Goal: Task Accomplishment & Management: Use online tool/utility

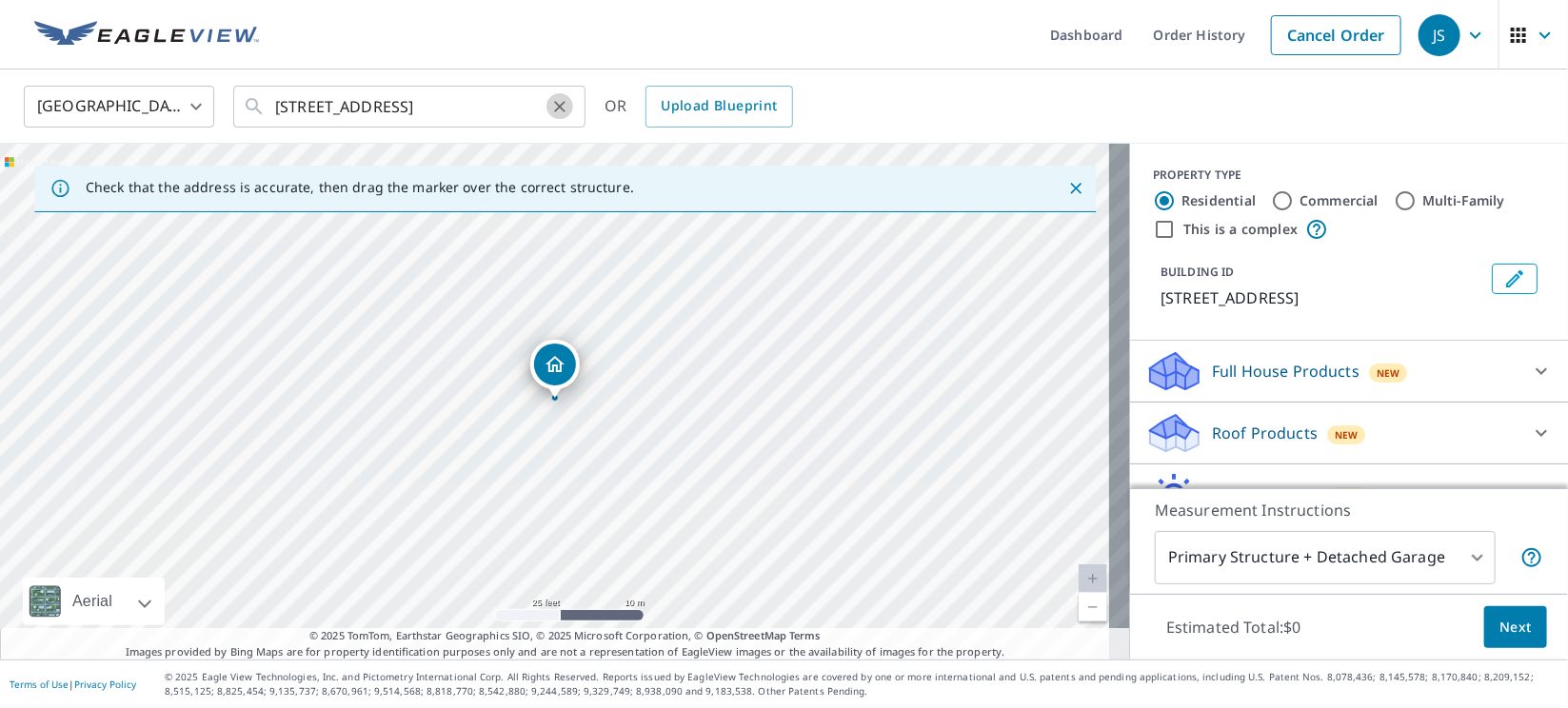
click at [554, 111] on icon "Clear" at bounding box center [559, 106] width 11 height 11
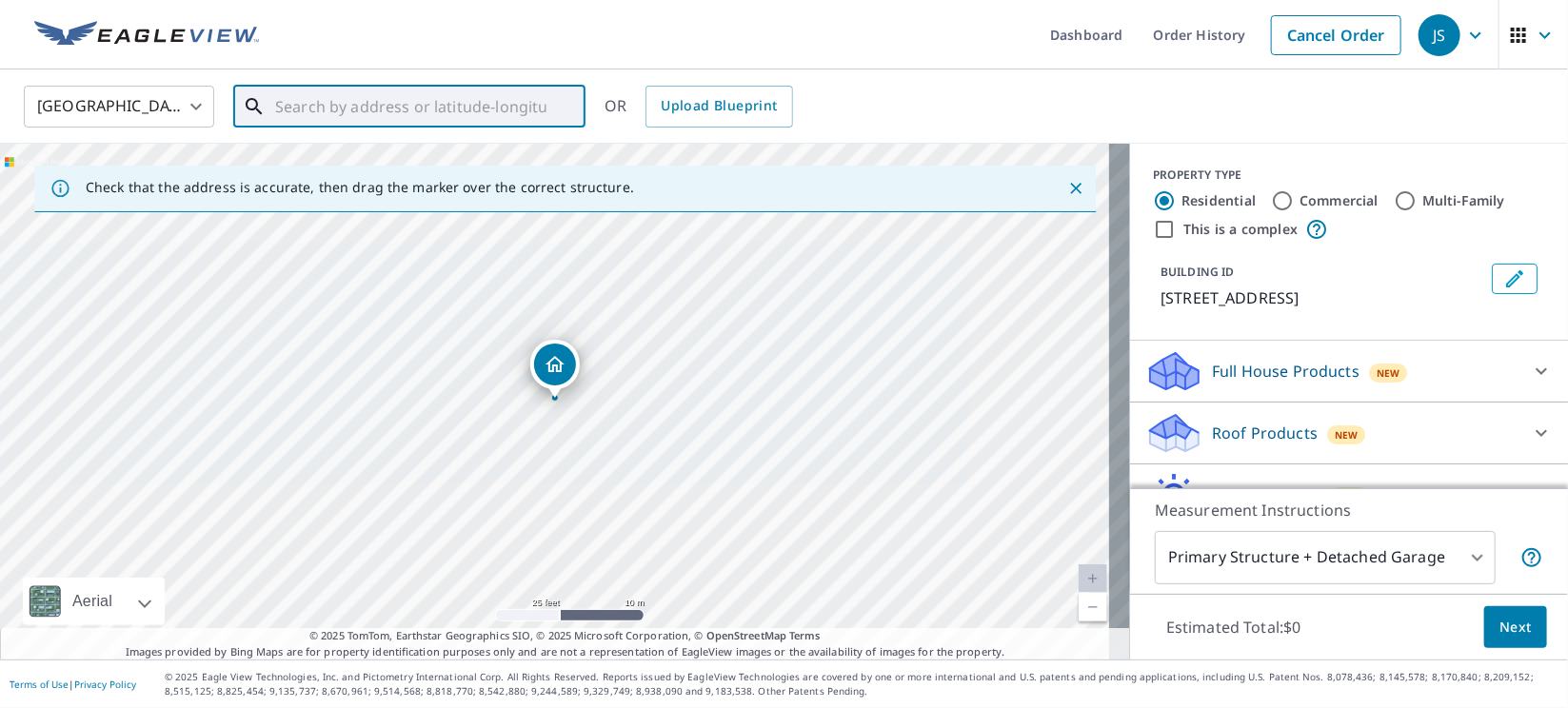
click at [516, 108] on input "text" at bounding box center [410, 107] width 271 height 54
paste input "[STREET_ADDRESS]"
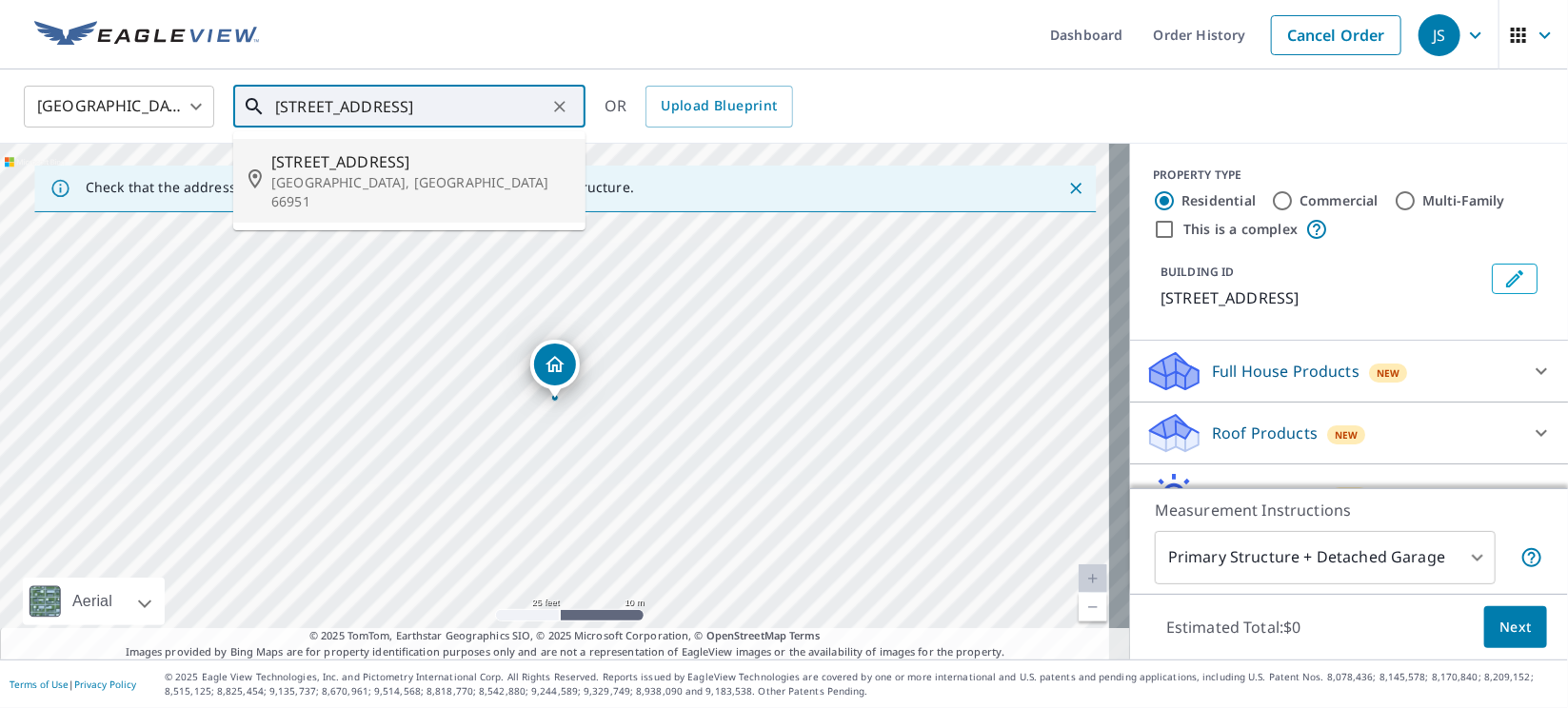
drag, startPoint x: 315, startPoint y: 168, endPoint x: 314, endPoint y: 151, distance: 17.0
click at [314, 167] on span "[STREET_ADDRESS]" at bounding box center [420, 161] width 299 height 23
type input "18031 C Rd Kensington, KS 66951"
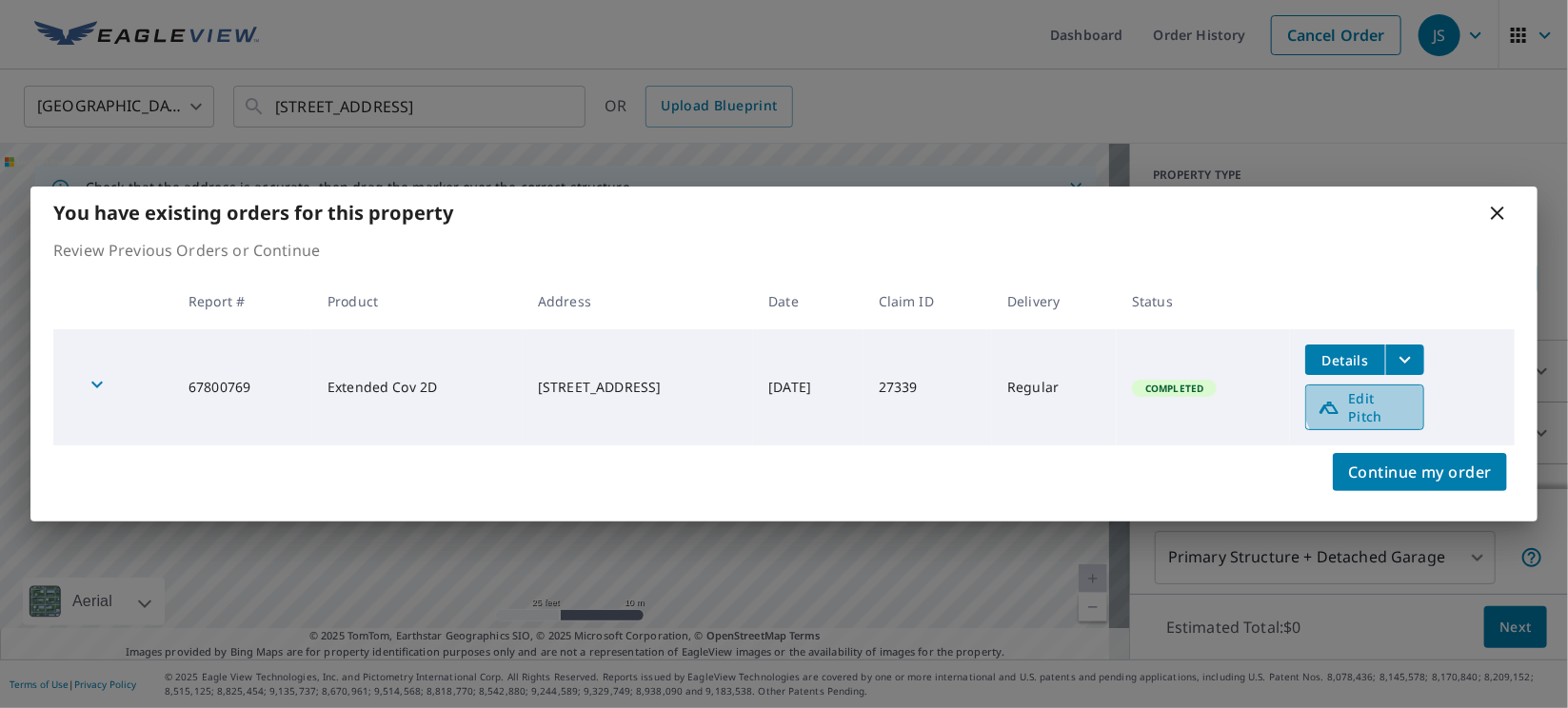
click at [1391, 400] on span "Edit Pitch" at bounding box center [1365, 407] width 95 height 36
